Goal: Task Accomplishment & Management: Use online tool/utility

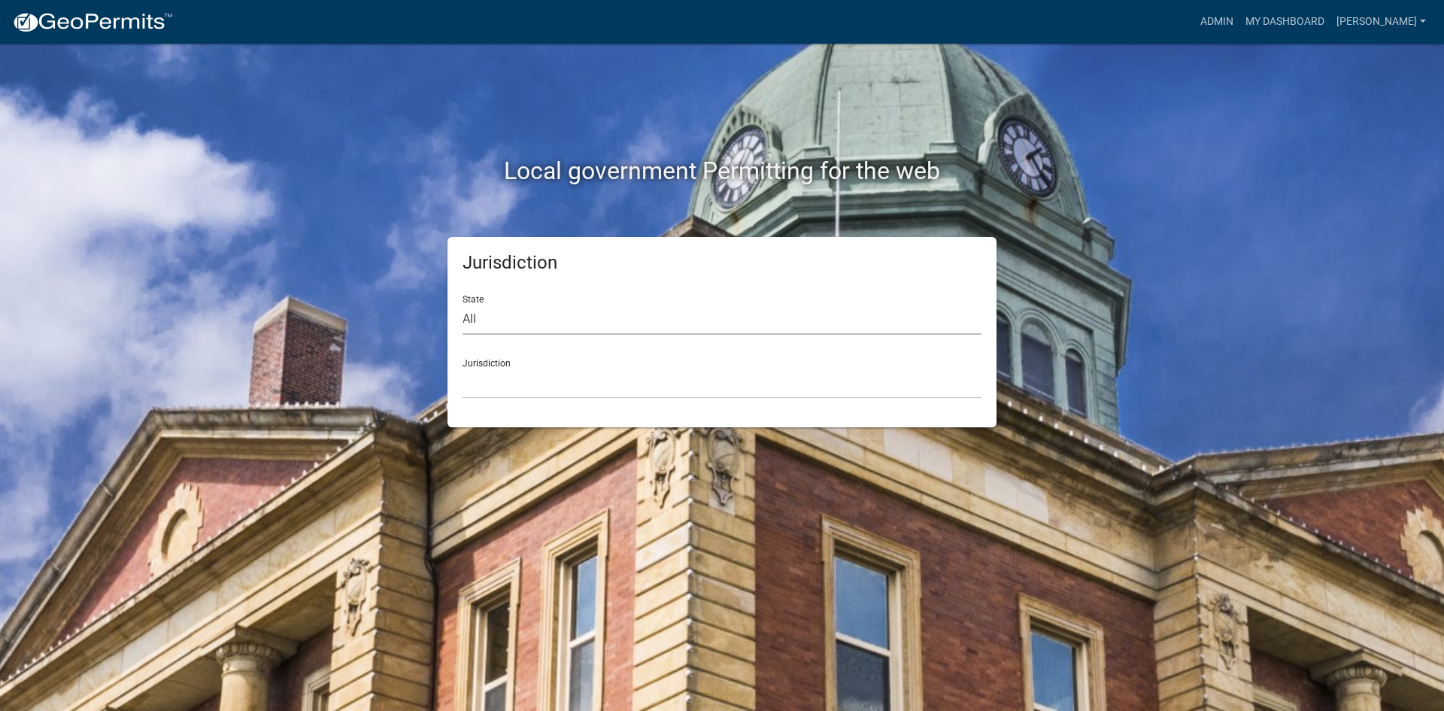
click at [474, 324] on select "All [US_STATE] [US_STATE] [US_STATE] [US_STATE] [US_STATE] [US_STATE] [US_STATE…" at bounding box center [721, 319] width 519 height 31
select select "[US_STATE]"
click at [462, 304] on select "All [US_STATE] [US_STATE] [US_STATE] [US_STATE] [US_STATE] [US_STATE] [US_STATE…" at bounding box center [721, 319] width 519 height 31
click at [500, 381] on select "[GEOGRAPHIC_DATA], [US_STATE] [GEOGRAPHIC_DATA], [US_STATE] [GEOGRAPHIC_DATA], …" at bounding box center [721, 383] width 519 height 31
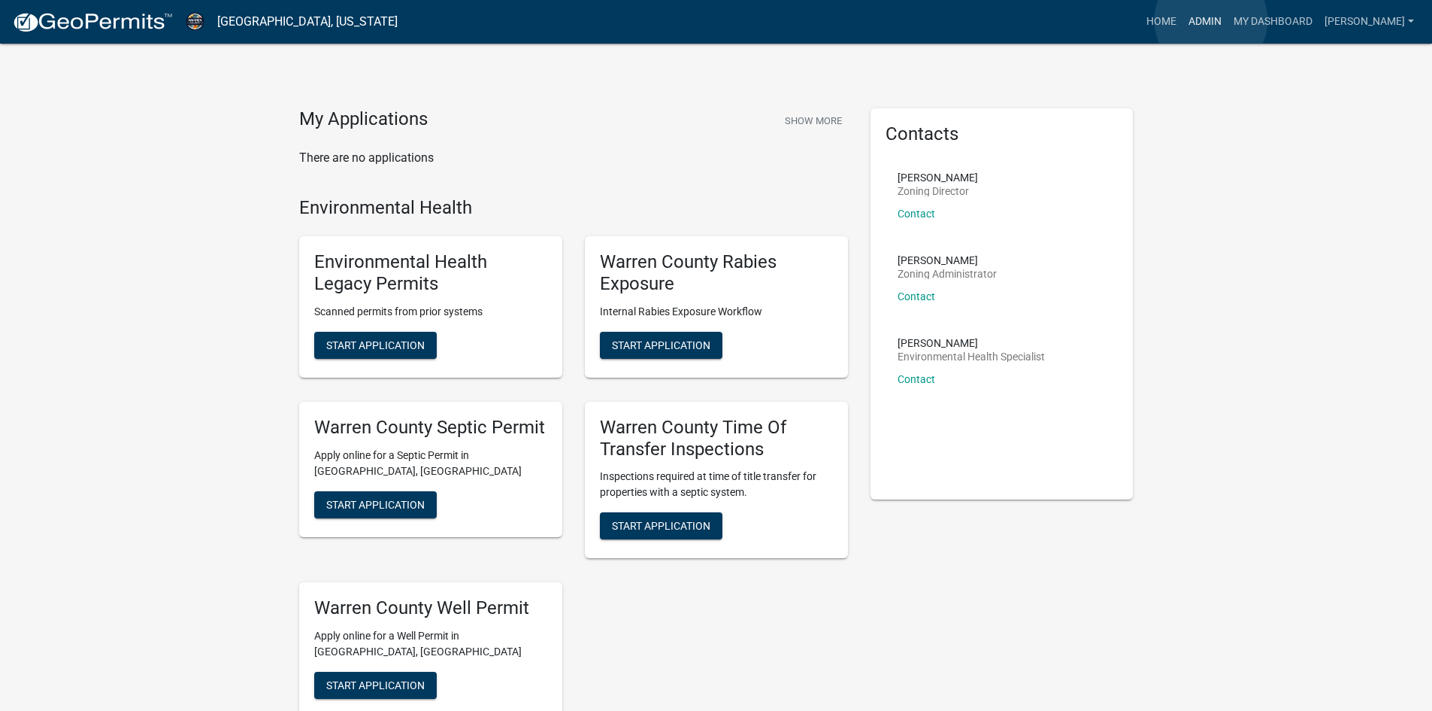
click at [1212, 22] on link "Admin" at bounding box center [1205, 22] width 45 height 29
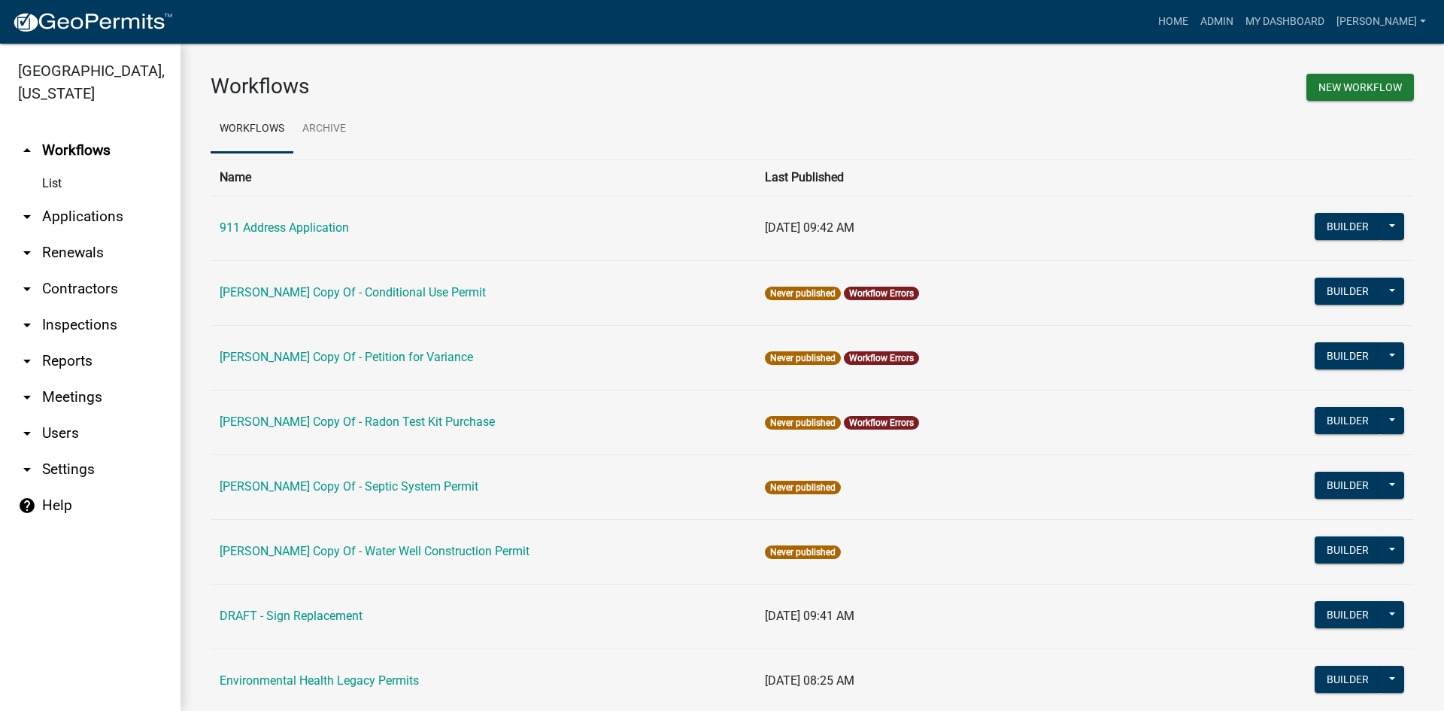
click at [72, 343] on link "arrow_drop_down Reports" at bounding box center [90, 361] width 180 height 36
select select "0: null"
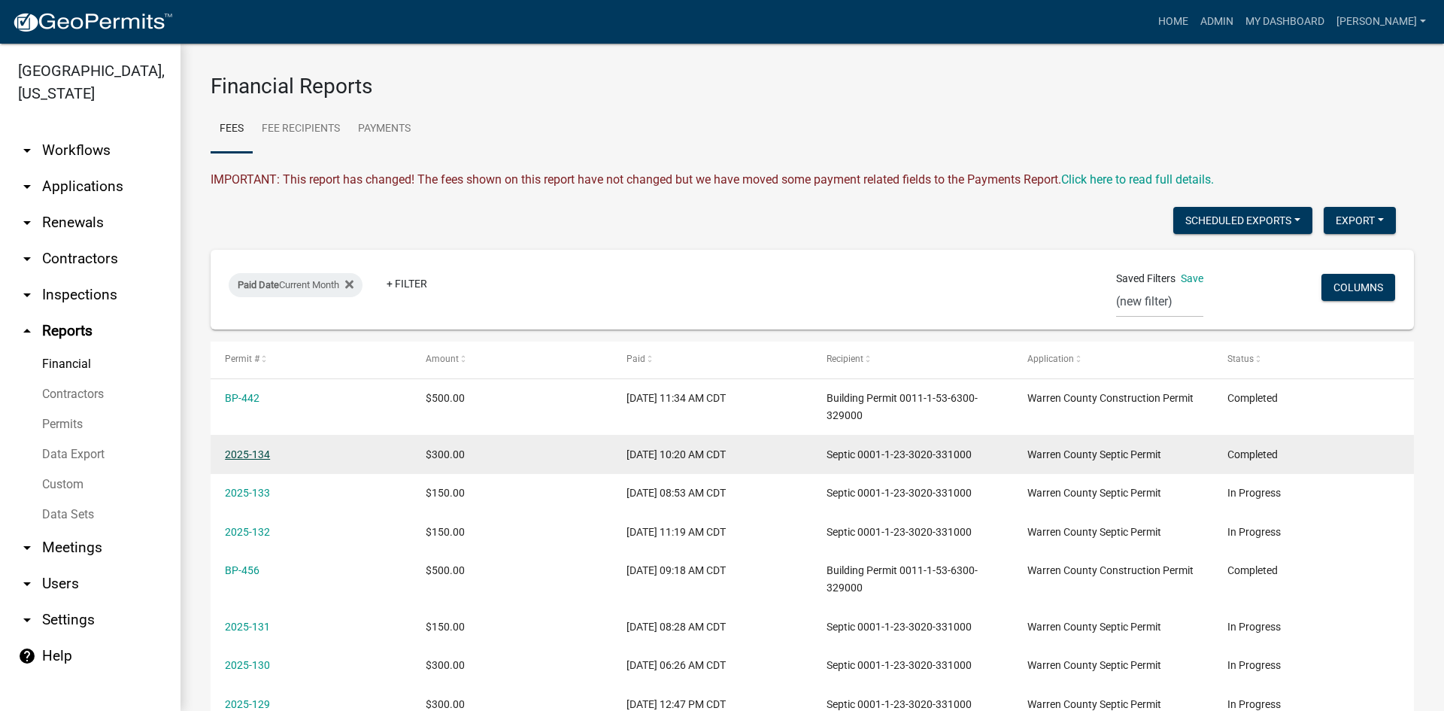
click at [254, 448] on link "2025-134" at bounding box center [247, 454] width 45 height 12
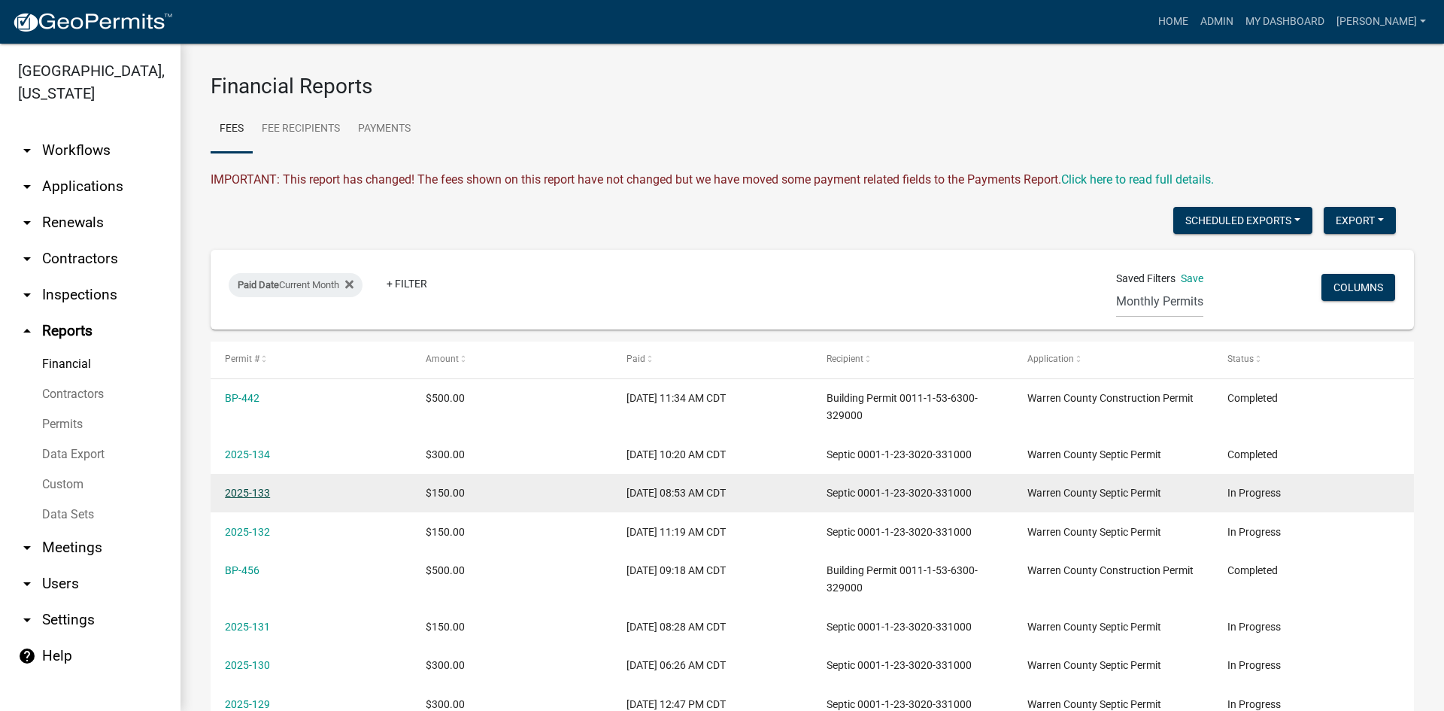
click at [250, 491] on link "2025-133" at bounding box center [247, 493] width 45 height 12
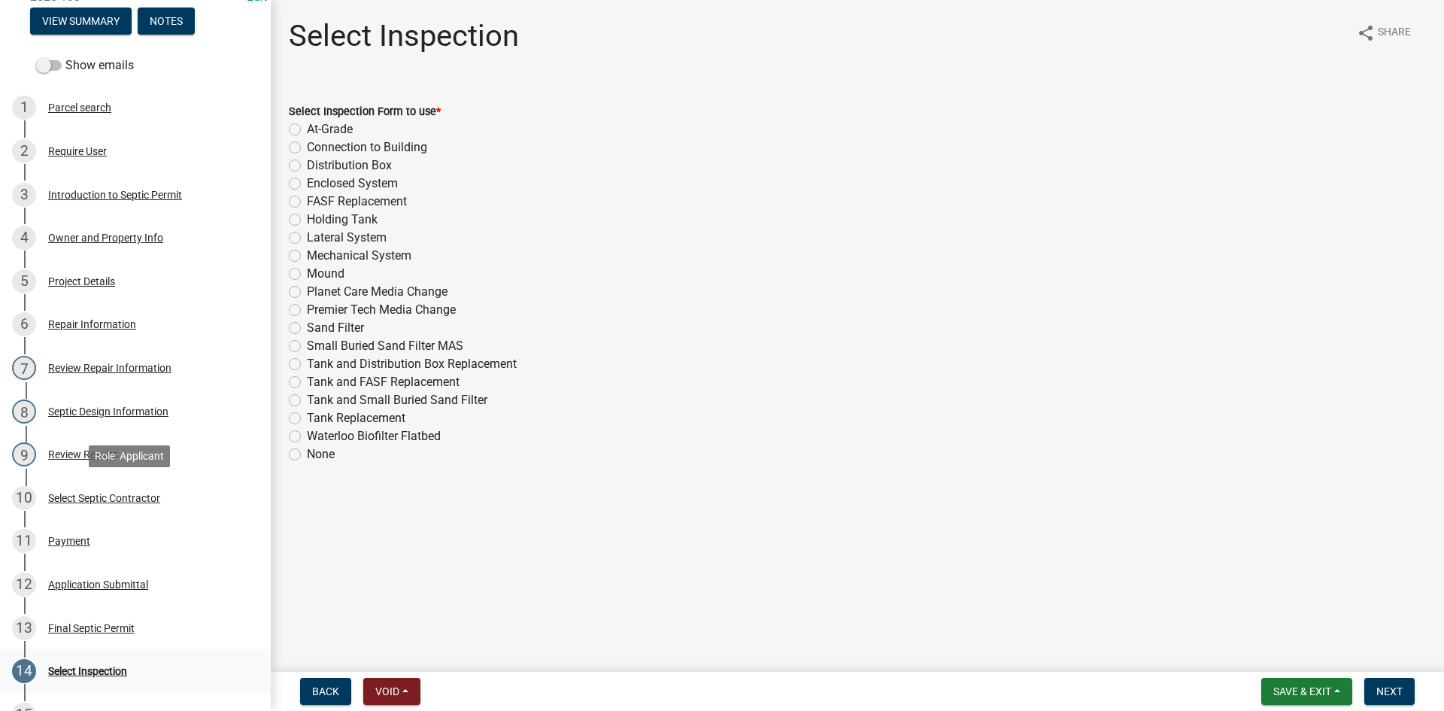
scroll to position [370, 0]
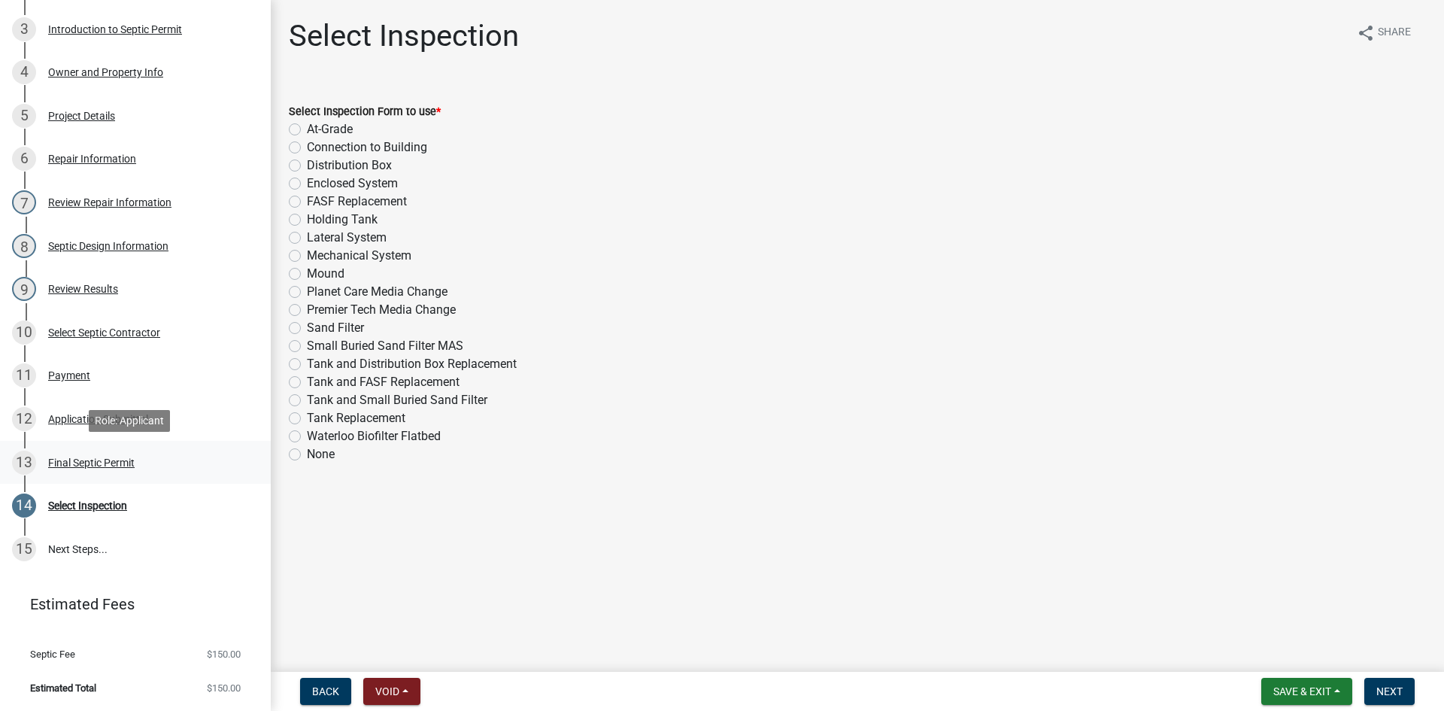
click at [78, 462] on div "Final Septic Permit" at bounding box center [91, 462] width 86 height 11
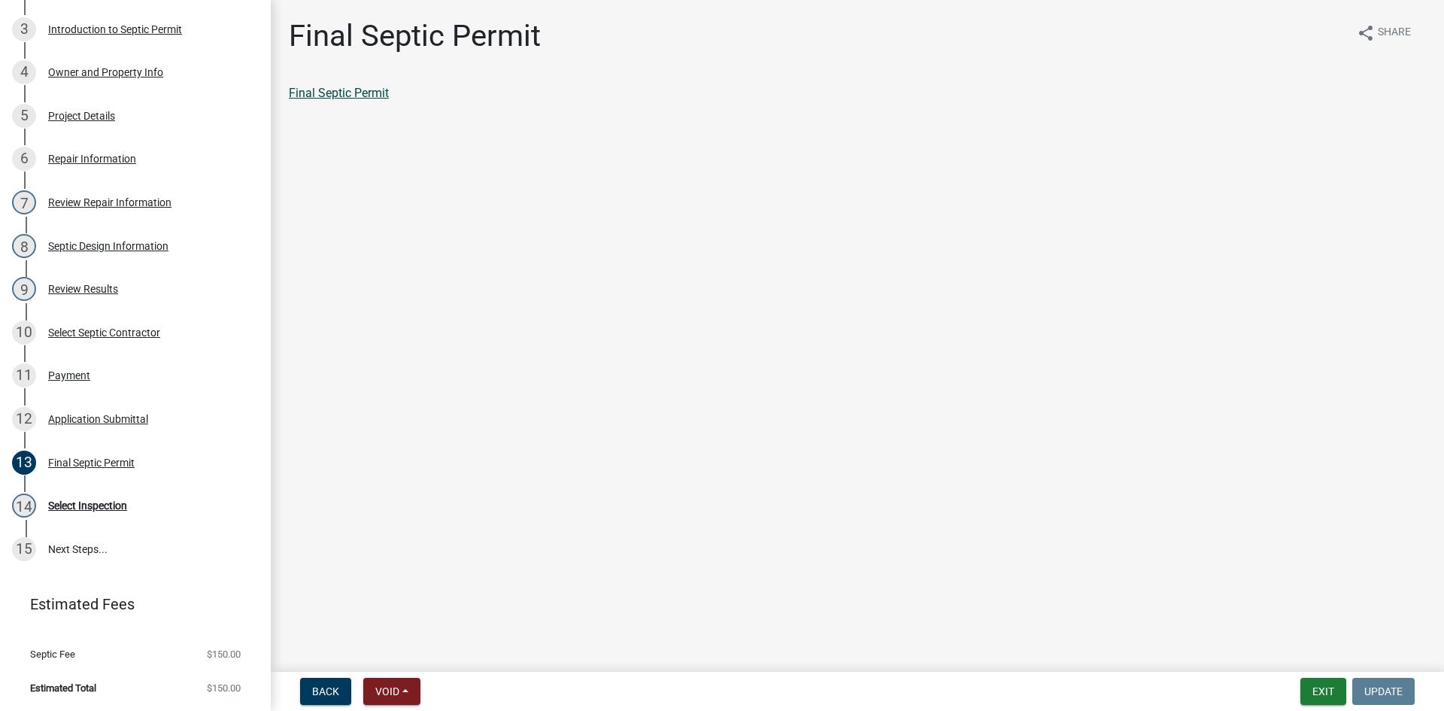
click at [329, 93] on link "Final Septic Permit" at bounding box center [339, 93] width 100 height 14
